Goal: Information Seeking & Learning: Find specific fact

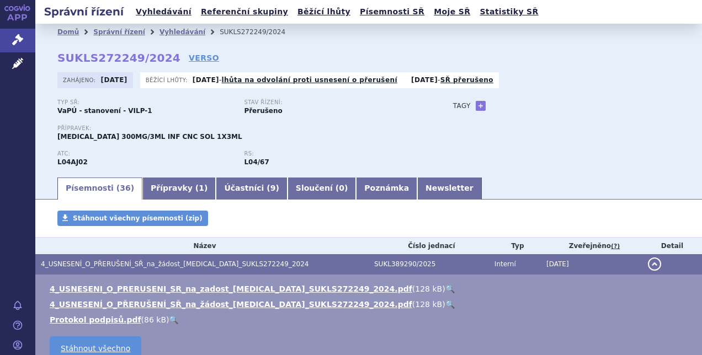
scroll to position [124, 0]
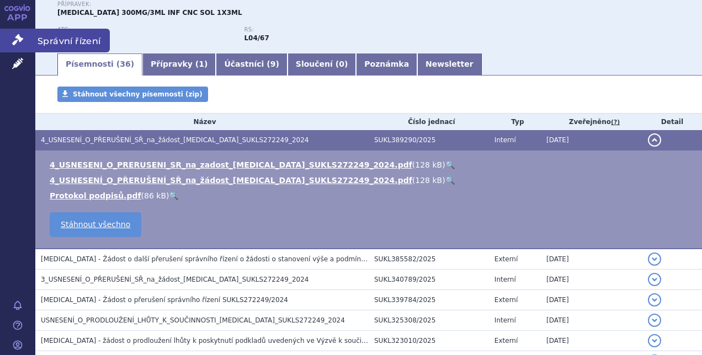
click at [51, 41] on span "Správní řízení" at bounding box center [72, 40] width 74 height 23
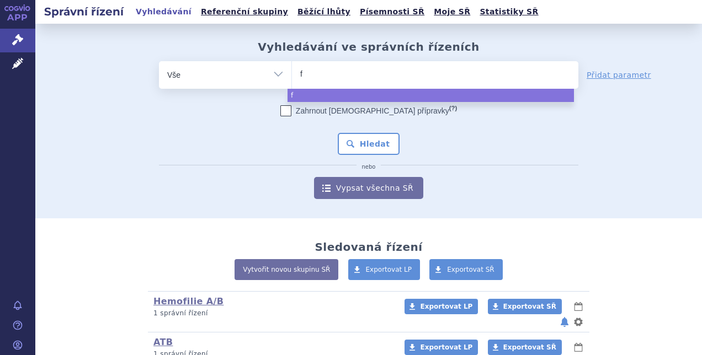
type input "fa"
type input "fag"
type input "fa"
type input "fab"
type input "fabha"
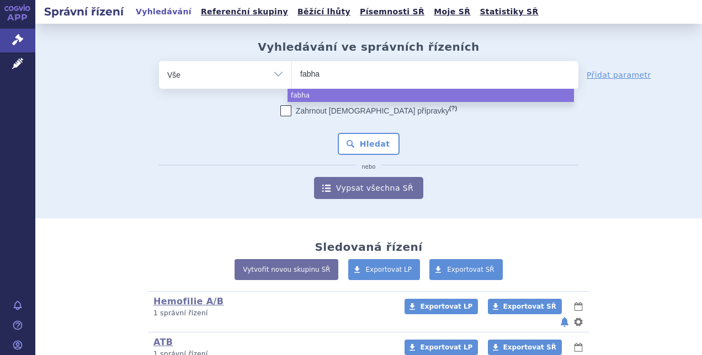
type input "fabhal"
type input "fabhalta"
select select "fabhalta"
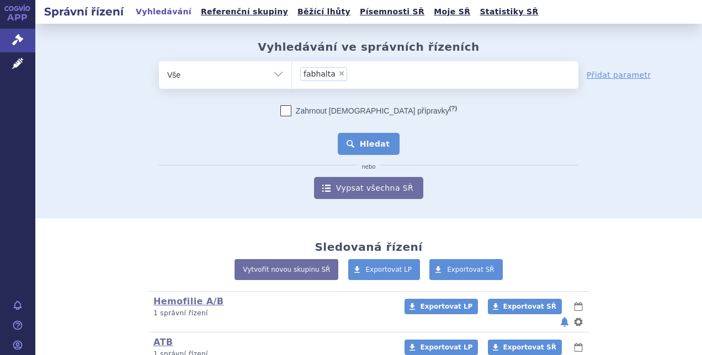
click at [374, 140] on button "Hledat" at bounding box center [369, 144] width 62 height 22
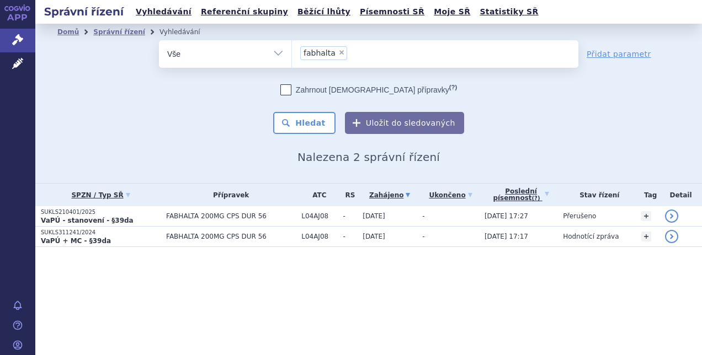
click at [64, 219] on strong "VaPÚ - stanovení - §39da" at bounding box center [87, 221] width 93 height 8
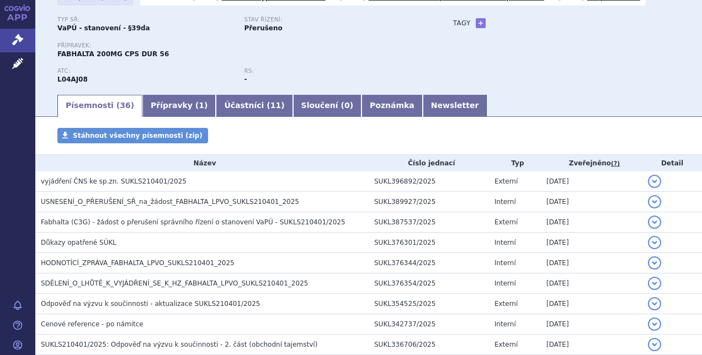
scroll to position [88, 0]
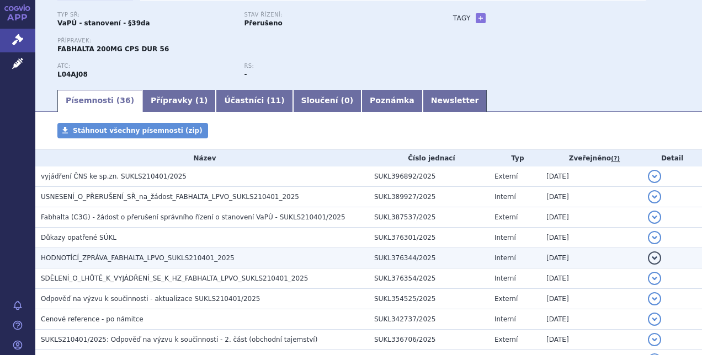
click at [145, 260] on span "HODNOTÍCÍ_ZPRÁVA_FABHALTA_LPVO_SUKLS210401_2025" at bounding box center [138, 258] width 194 height 8
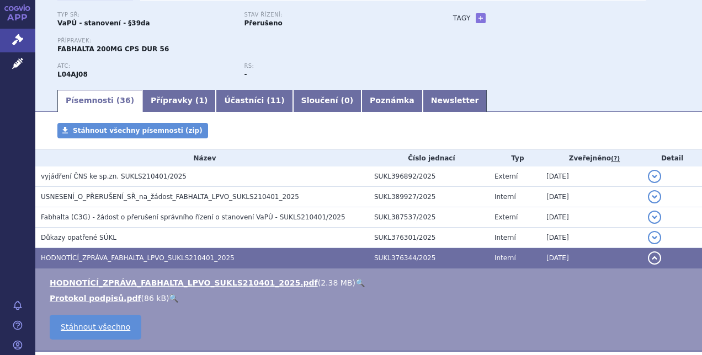
click at [355, 280] on link "🔍" at bounding box center [359, 283] width 9 height 9
